Goal: Navigation & Orientation: Find specific page/section

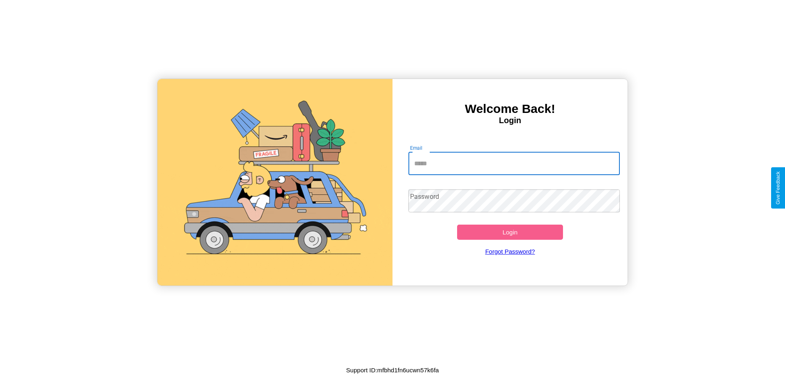
click at [514, 163] on input "Email" at bounding box center [515, 163] width 212 height 23
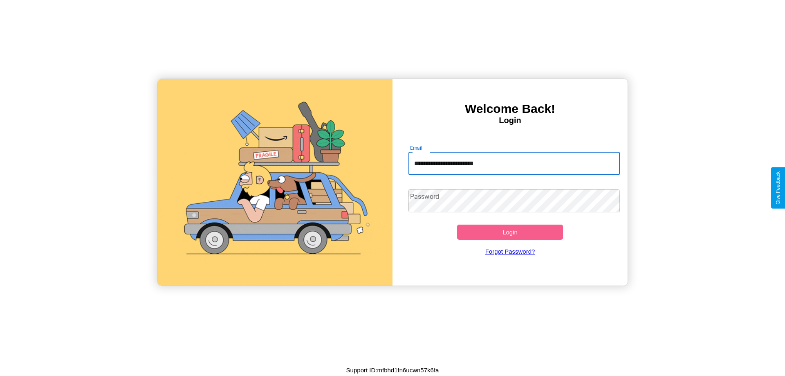
type input "**********"
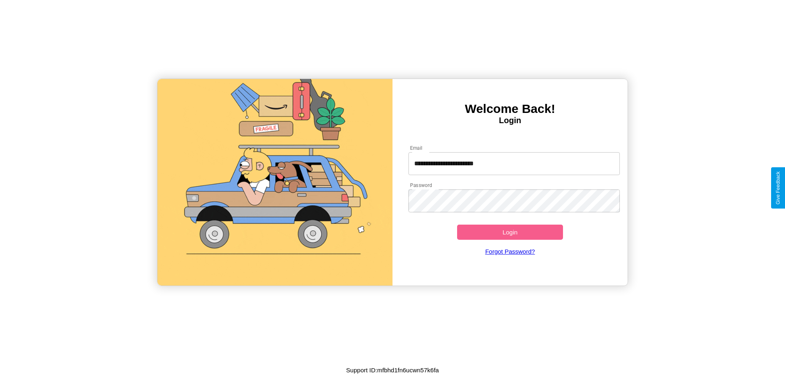
click at [510, 232] on button "Login" at bounding box center [510, 232] width 106 height 15
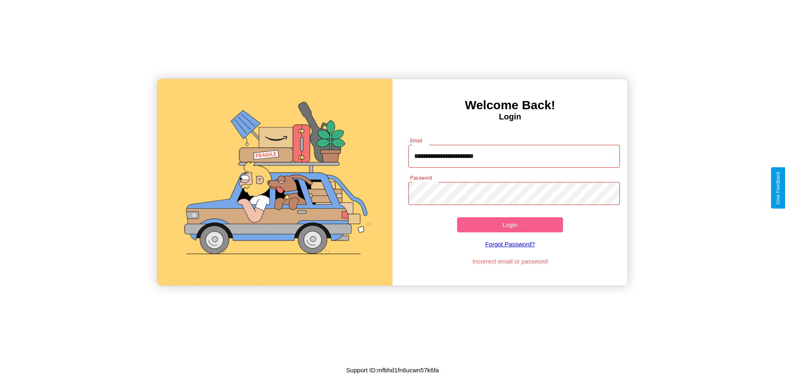
click at [510, 225] on button "Login" at bounding box center [510, 224] width 106 height 15
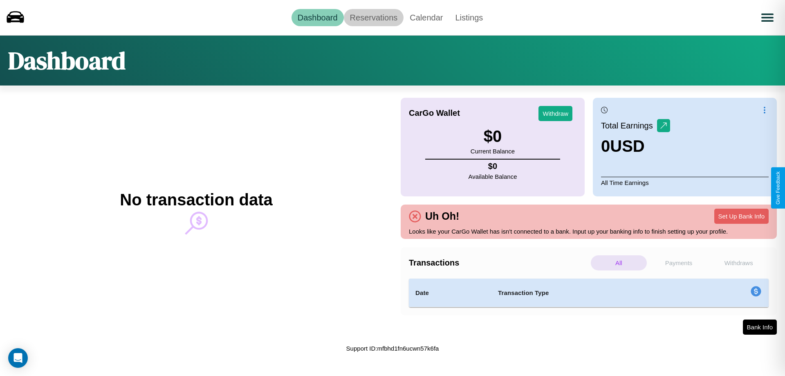
click at [373, 17] on link "Reservations" at bounding box center [374, 17] width 60 height 17
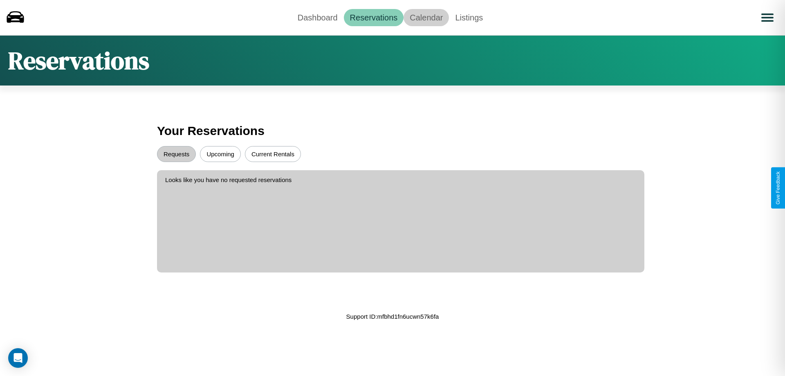
click at [426, 17] on link "Calendar" at bounding box center [426, 17] width 45 height 17
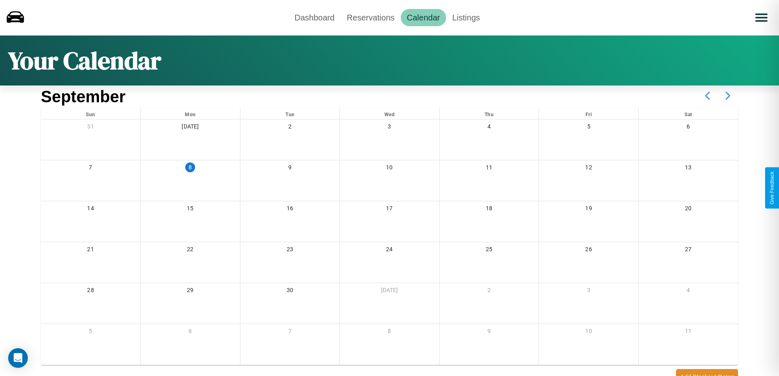
click at [728, 96] on icon at bounding box center [728, 95] width 20 height 20
